Goal: Task Accomplishment & Management: Manage account settings

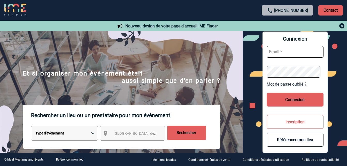
type input "[EMAIL_ADDRESS][DOMAIN_NAME]"
click at [297, 99] on button "Connexion" at bounding box center [295, 100] width 57 height 14
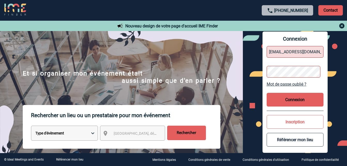
click at [292, 97] on button "Connexion" at bounding box center [295, 100] width 57 height 14
click at [292, 101] on button "Connexion" at bounding box center [295, 100] width 57 height 14
click at [297, 91] on div "Connexion commercial@richard-paris.com Mot de passe oublié ? Connexion Inscript…" at bounding box center [294, 92] width 65 height 121
click at [295, 97] on button "Connexion" at bounding box center [295, 100] width 57 height 14
click at [318, 50] on input "commercial@richard-paris.com" at bounding box center [295, 52] width 57 height 12
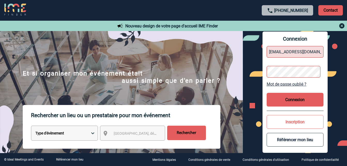
click at [293, 99] on button "Connexion" at bounding box center [295, 100] width 57 height 14
click at [236, 7] on div "+33 1 45 72 07 14 Contact" at bounding box center [173, 10] width 347 height 21
click at [290, 101] on button "Connexion" at bounding box center [295, 100] width 57 height 14
click at [289, 83] on link "Mot de passe oublié ?" at bounding box center [295, 84] width 57 height 5
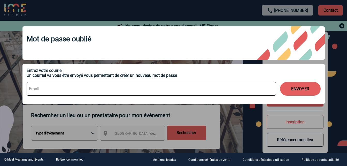
click at [111, 88] on input at bounding box center [151, 89] width 249 height 14
type input "commercial@richard-paris.com"
click at [302, 85] on button "ENVOYER" at bounding box center [300, 89] width 41 height 14
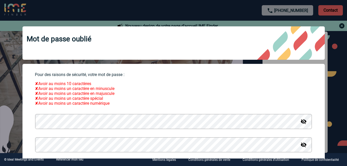
type input "[EMAIL_ADDRESS][DOMAIN_NAME]"
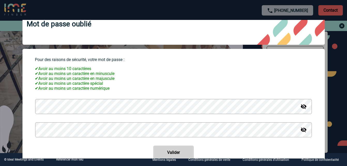
scroll to position [26, 0]
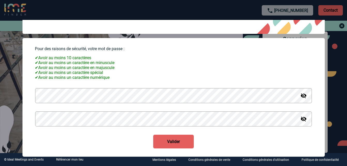
click at [173, 153] on div "Pour des raisons de sécurité, votre mot de passe : ✔ Avoir au moins 10 caractèr…" at bounding box center [173, 97] width 302 height 119
click at [176, 145] on button "Valider" at bounding box center [173, 142] width 41 height 14
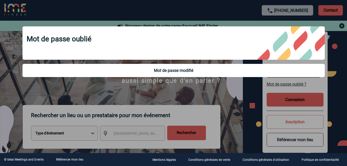
scroll to position [0, 0]
click at [343, 26] on div at bounding box center [173, 83] width 347 height 166
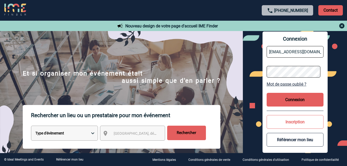
click at [290, 97] on button "Connexion" at bounding box center [295, 100] width 57 height 14
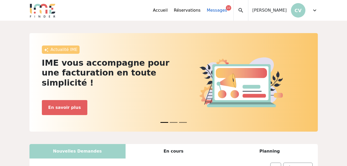
click at [227, 9] on link "Messages 10" at bounding box center [217, 10] width 20 height 6
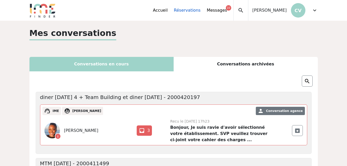
click at [200, 10] on link "Réservations" at bounding box center [187, 10] width 27 height 6
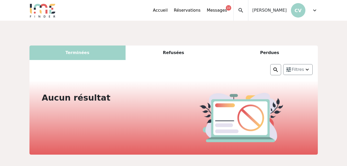
click at [102, 54] on div "Terminées" at bounding box center [77, 52] width 96 height 14
click at [171, 53] on div "Refusées" at bounding box center [174, 52] width 96 height 14
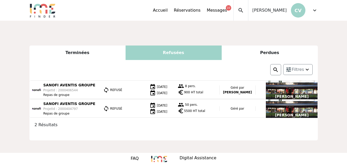
click at [270, 55] on div "Perdues" at bounding box center [270, 52] width 96 height 14
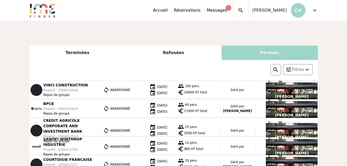
click at [72, 54] on div "Terminées" at bounding box center [77, 52] width 96 height 14
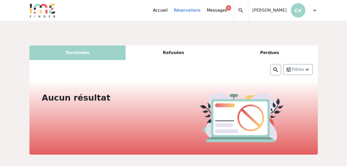
click at [200, 9] on link "Réservations" at bounding box center [187, 10] width 27 height 6
click at [309, 71] on div "Filtres" at bounding box center [297, 69] width 29 height 11
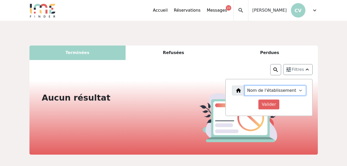
click at [301, 90] on select "Nom de l'établissement [PERSON_NAME]" at bounding box center [275, 90] width 61 height 10
select select "3550"
click at [250, 85] on select "Nom de l'établissement [PERSON_NAME]" at bounding box center [275, 90] width 61 height 10
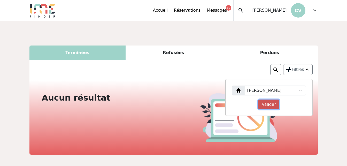
click at [274, 104] on input "Valider" at bounding box center [268, 104] width 21 height 10
select select
